Goal: Check status

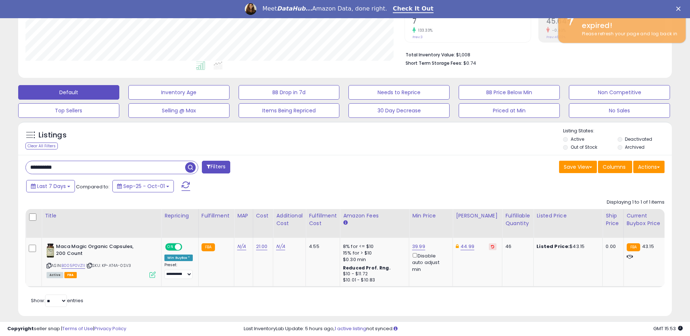
scroll to position [149, 379]
click at [685, 79] on div "**********" at bounding box center [345, 106] width 682 height 438
